Goal: Task Accomplishment & Management: Manage account settings

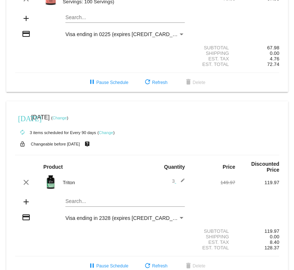
scroll to position [105, 0]
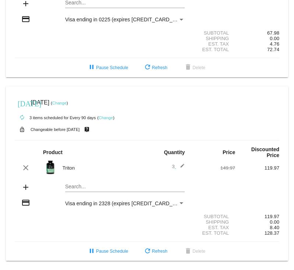
click at [67, 101] on link "Change" at bounding box center [59, 103] width 14 height 4
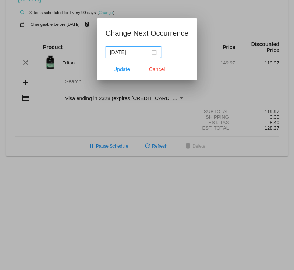
click at [149, 52] on div "[DATE]" at bounding box center [133, 52] width 47 height 8
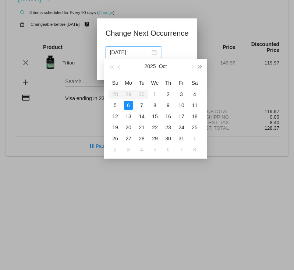
click at [199, 67] on span "button" at bounding box center [200, 67] width 4 height 4
click at [110, 67] on span "button" at bounding box center [111, 67] width 4 height 4
click at [191, 66] on span "button" at bounding box center [192, 67] width 4 height 4
click at [116, 116] on div "14" at bounding box center [115, 116] width 9 height 9
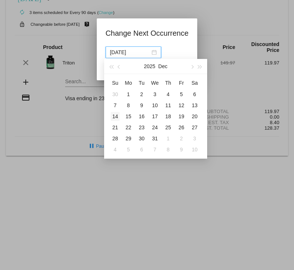
type input "[DATE]"
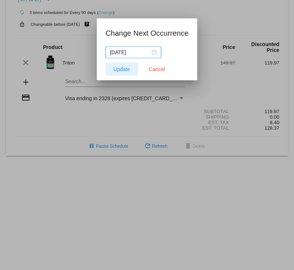
click at [123, 70] on span "Update" at bounding box center [121, 69] width 17 height 6
